Goal: Information Seeking & Learning: Learn about a topic

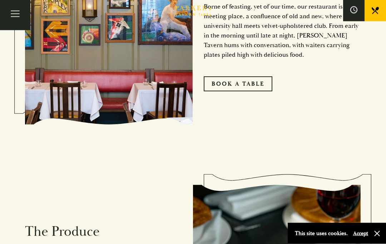
scroll to position [414, 0]
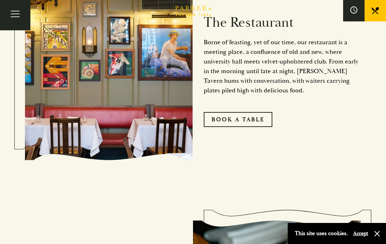
scroll to position [287, 0]
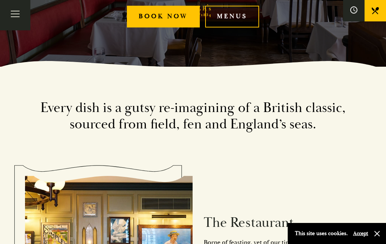
scroll to position [187, 0]
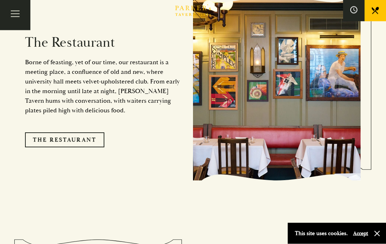
scroll to position [587, 0]
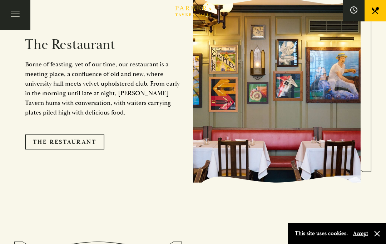
click at [86, 150] on link "The Restaurant" at bounding box center [64, 142] width 79 height 15
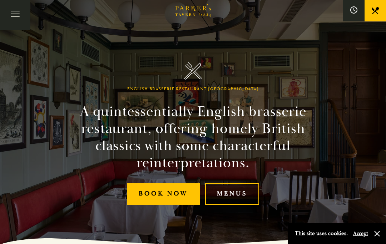
click at [236, 205] on link "Menus" at bounding box center [232, 194] width 54 height 22
